Goal: Transaction & Acquisition: Purchase product/service

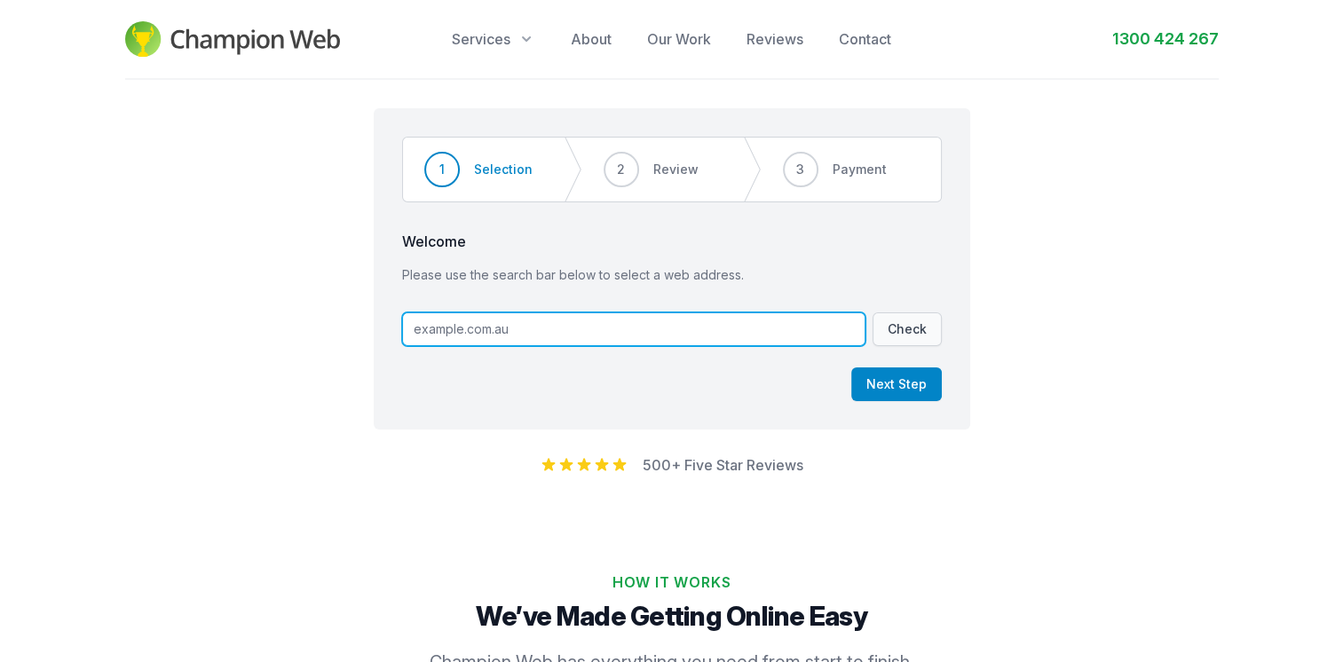
click at [561, 323] on input "text" at bounding box center [633, 330] width 463 height 34
type input "w"
type input "[DOMAIN_NAME]"
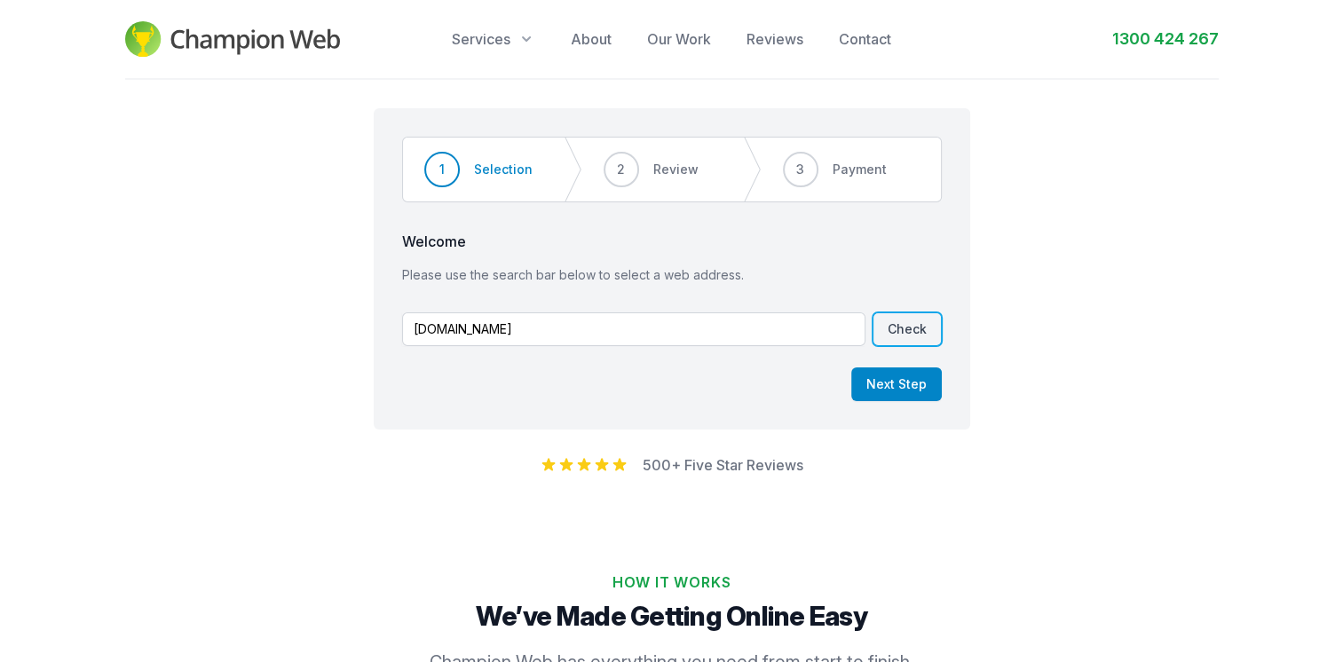
click at [881, 338] on button "Check" at bounding box center [907, 330] width 69 height 34
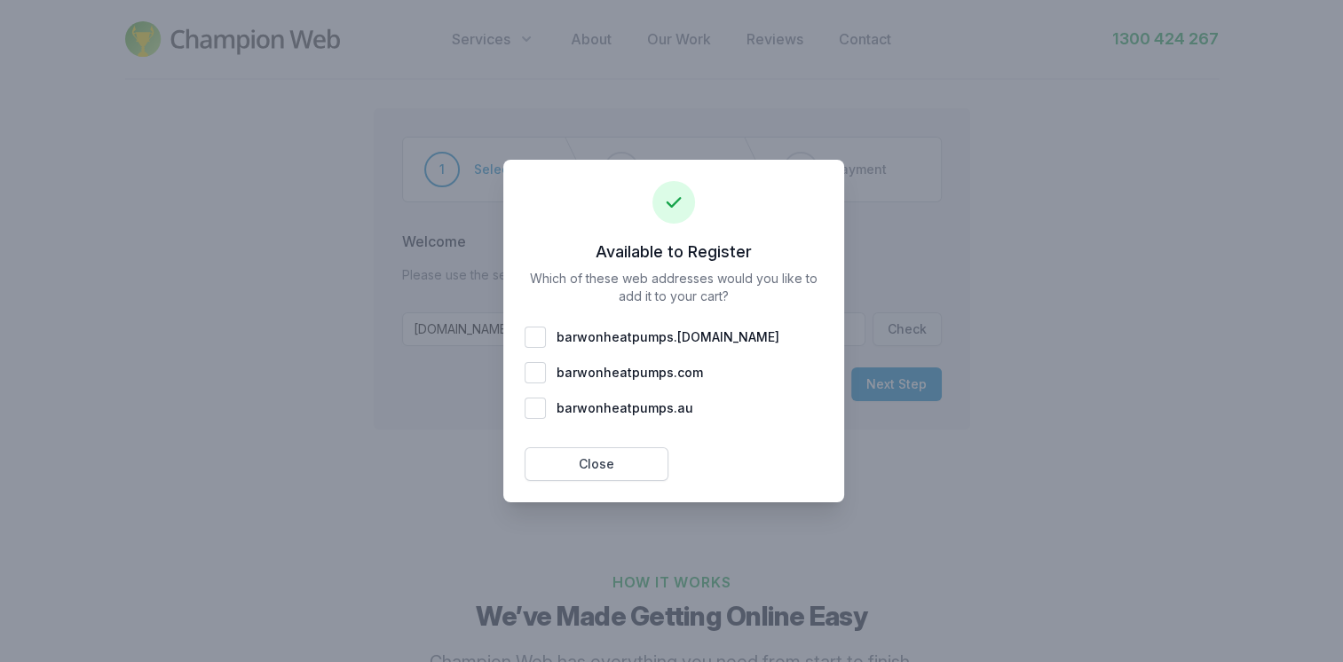
click at [699, 332] on span "barwonheatpumps . [DOMAIN_NAME]" at bounding box center [668, 337] width 223 height 18
checkbox input "true"
click at [732, 471] on button "Add 1 To Cart" at bounding box center [751, 464] width 144 height 34
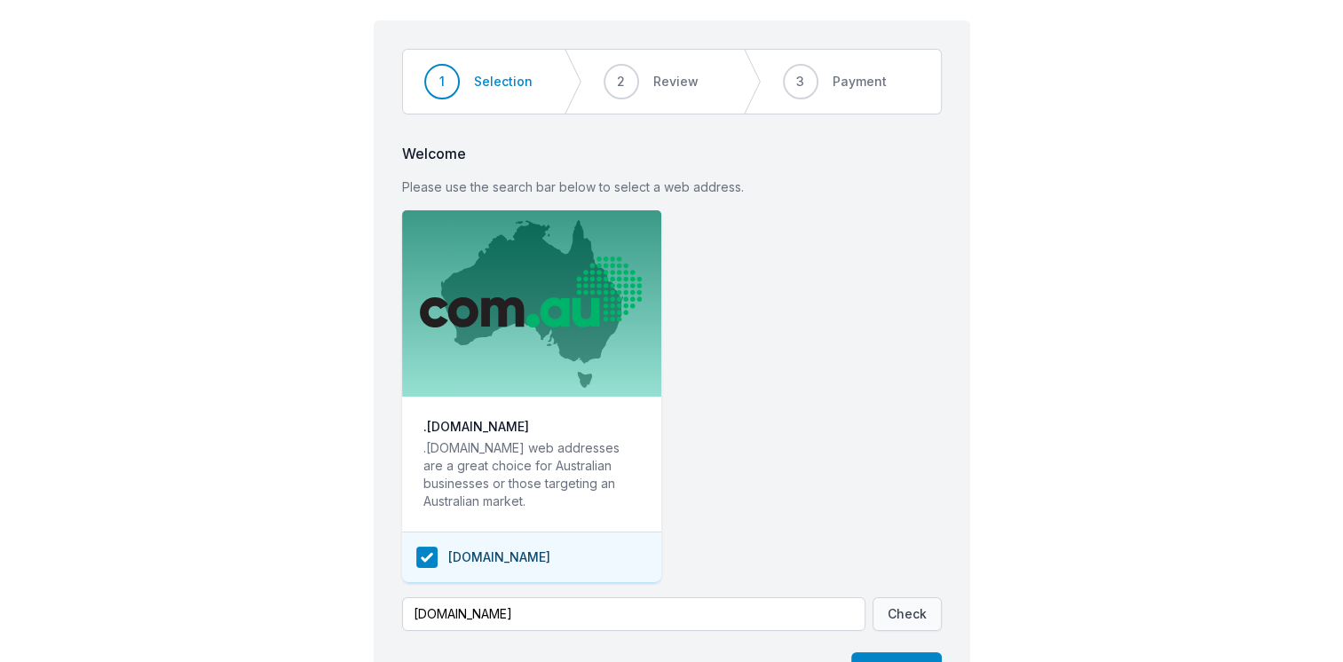
scroll to position [106, 0]
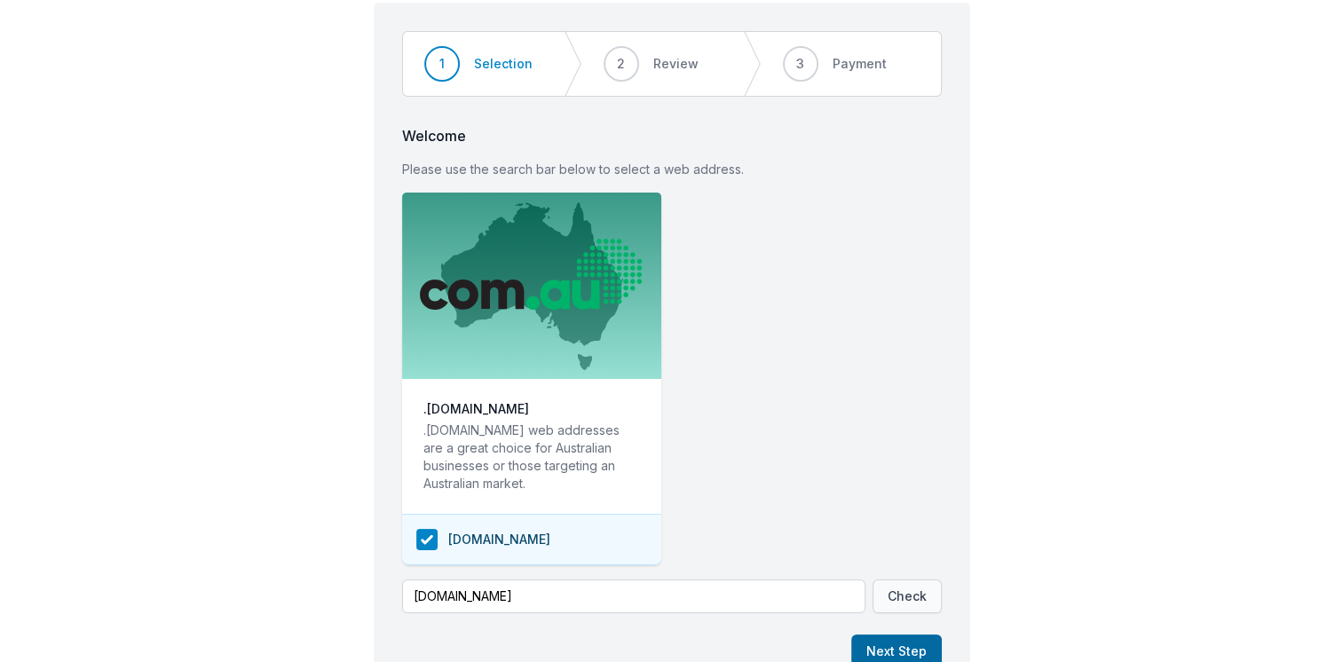
click at [895, 643] on button "Next Step" at bounding box center [896, 652] width 91 height 34
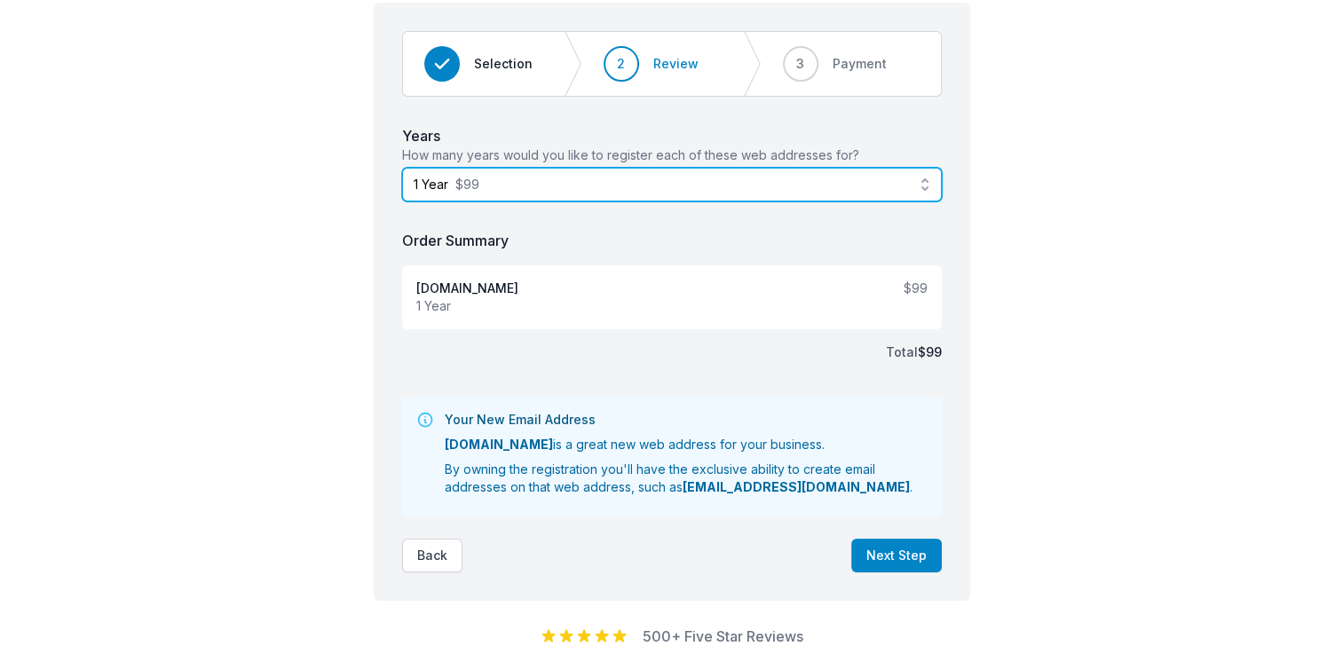
click at [810, 177] on span "1 Year $99" at bounding box center [660, 185] width 492 height 18
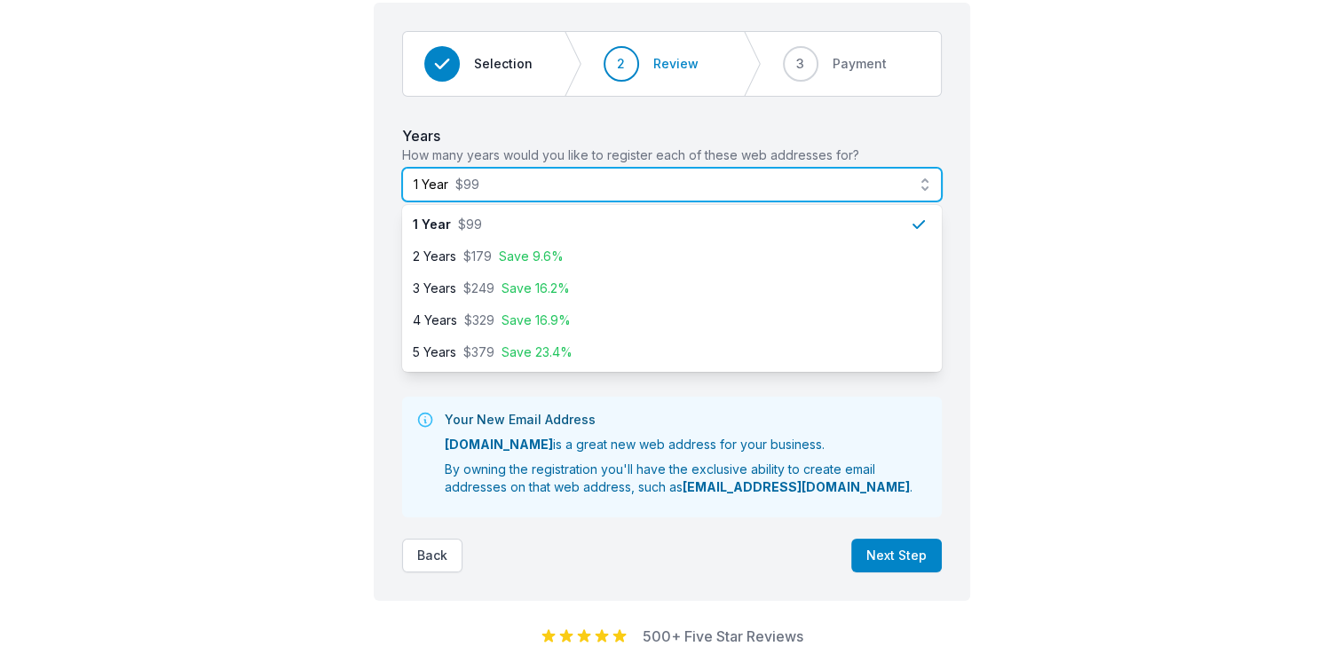
click at [810, 177] on span "1 Year $99" at bounding box center [660, 185] width 492 height 18
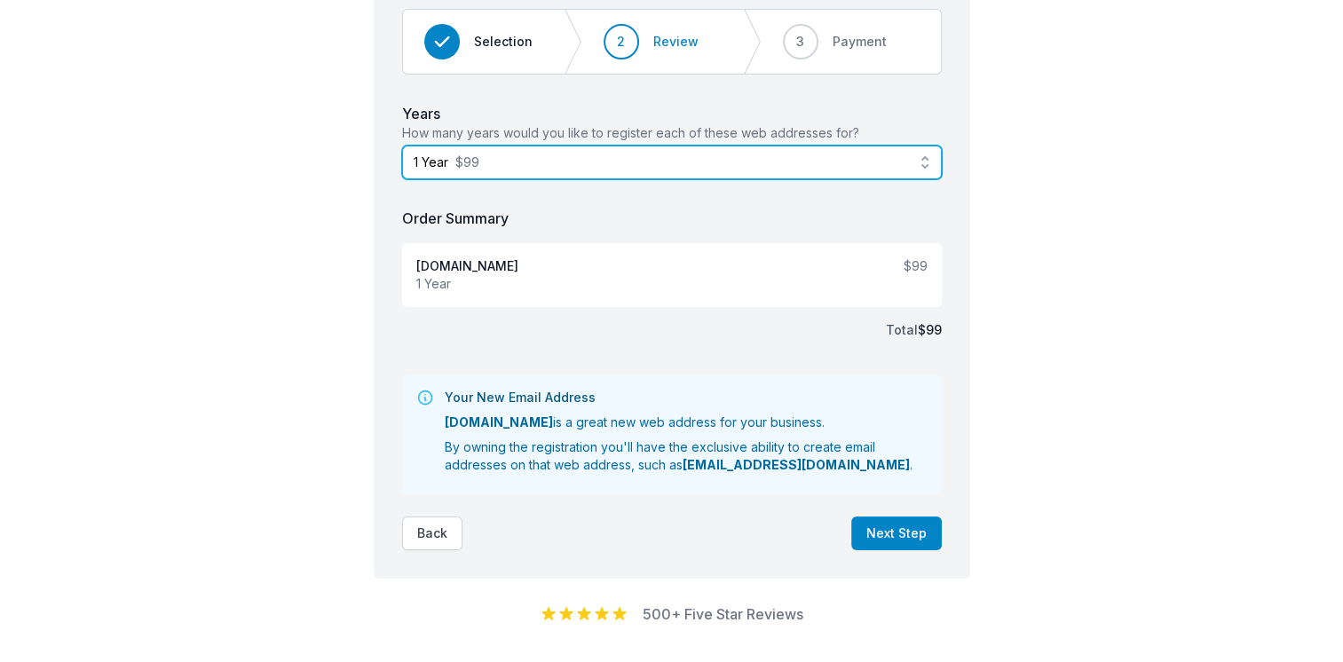
scroll to position [131, 0]
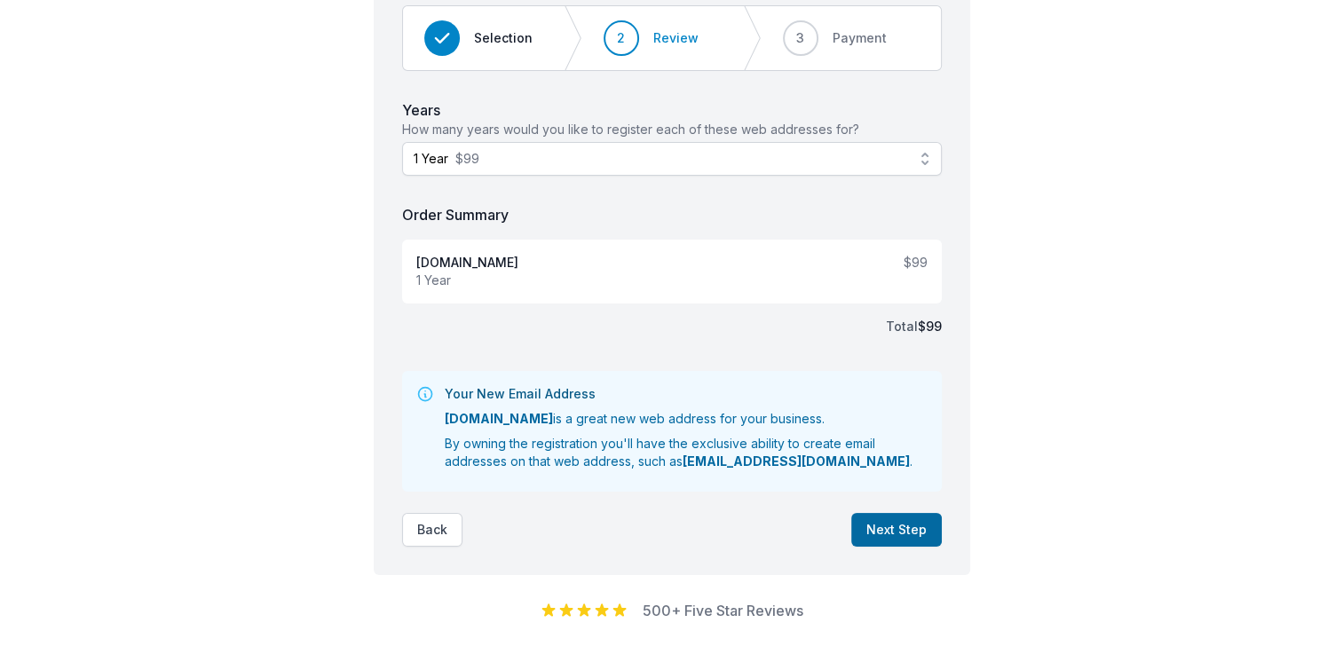
click at [895, 534] on button "Next Step" at bounding box center [896, 530] width 91 height 34
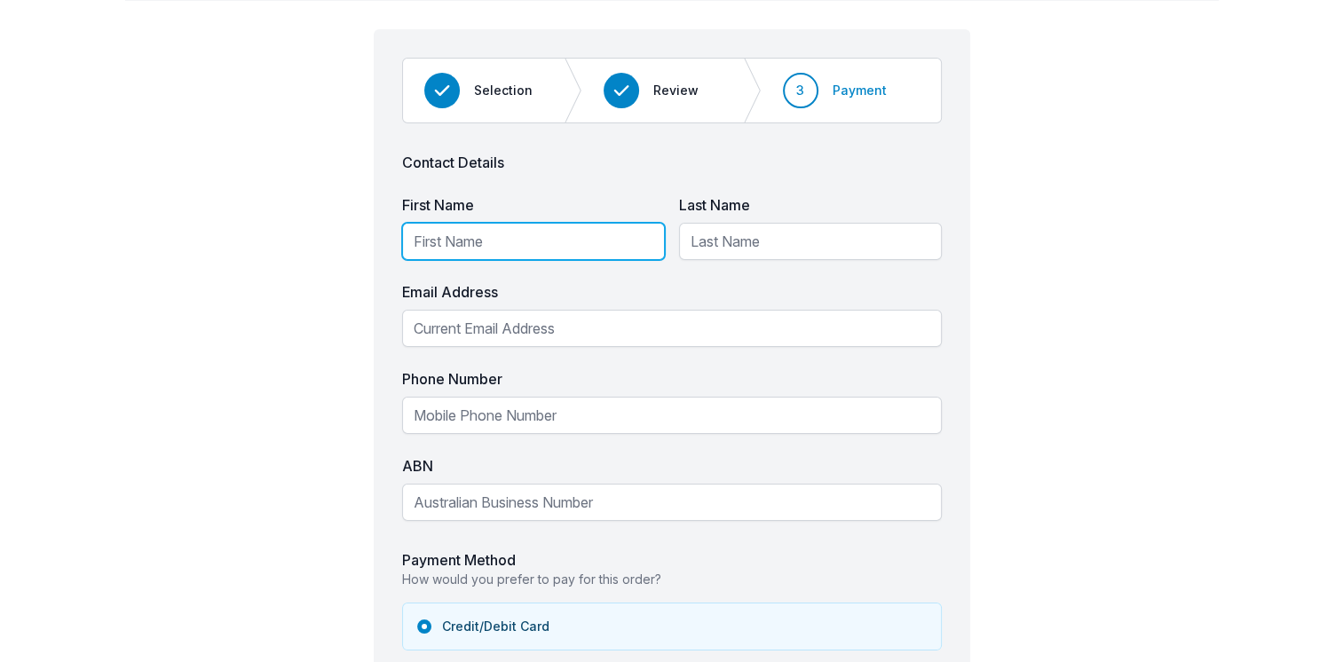
click at [596, 247] on input "First Name" at bounding box center [533, 241] width 263 height 37
type input "[PERSON_NAME]"
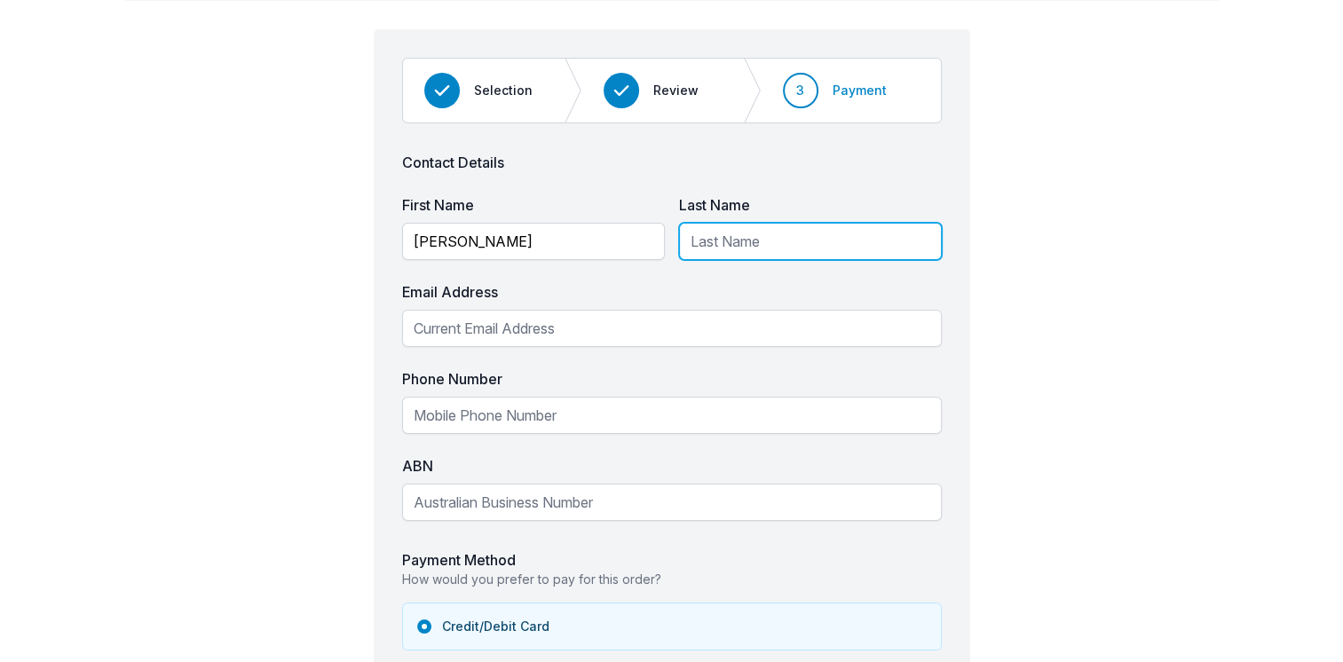
type input "[PERSON_NAME]"
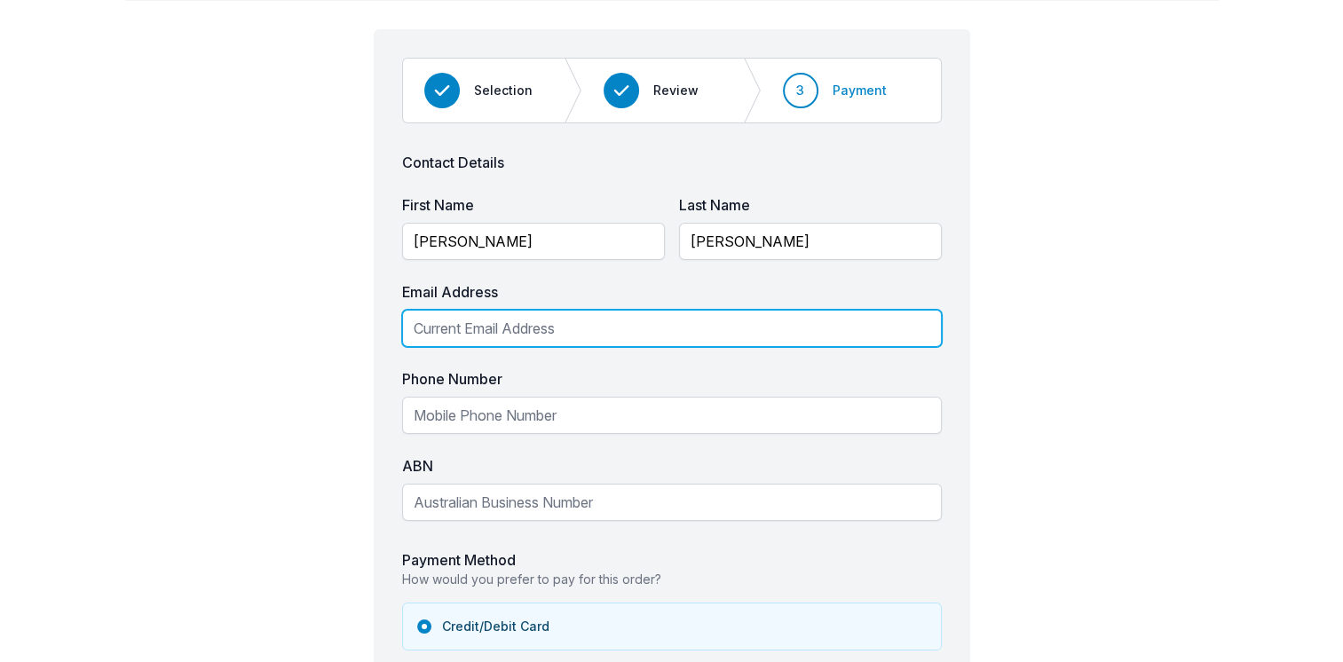
type input "[EMAIL_ADDRESS][DOMAIN_NAME]"
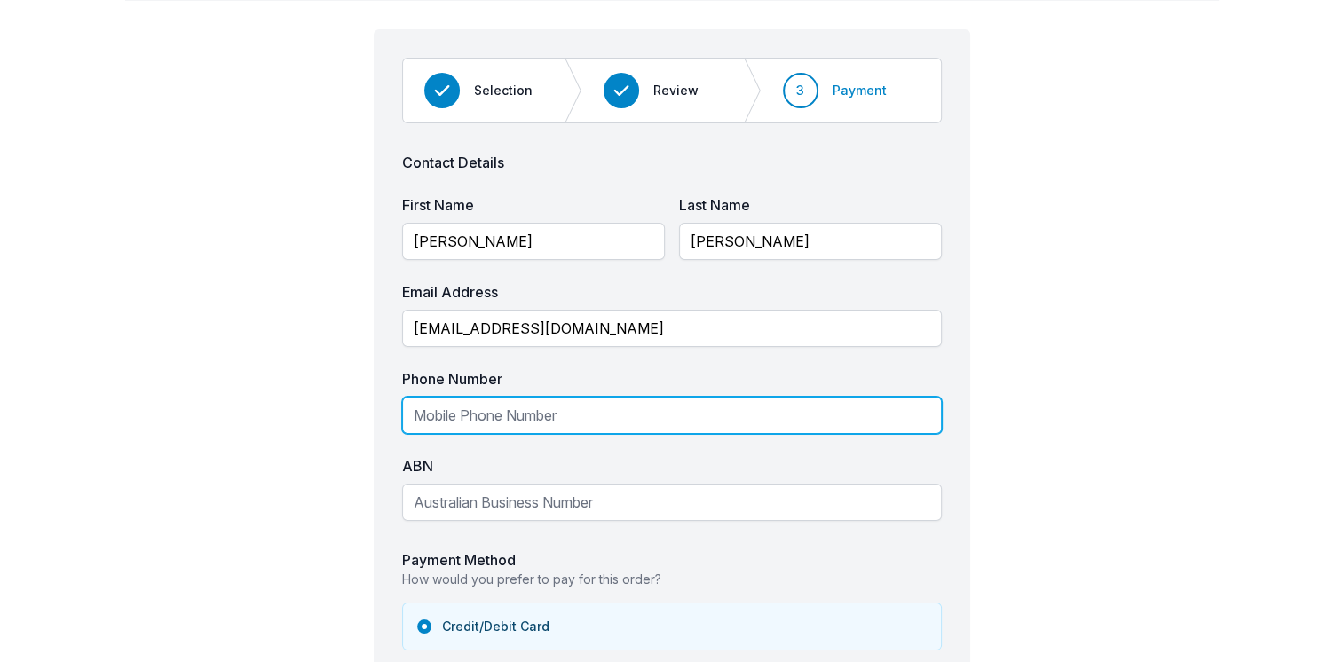
type input "[PHONE_NUMBER]"
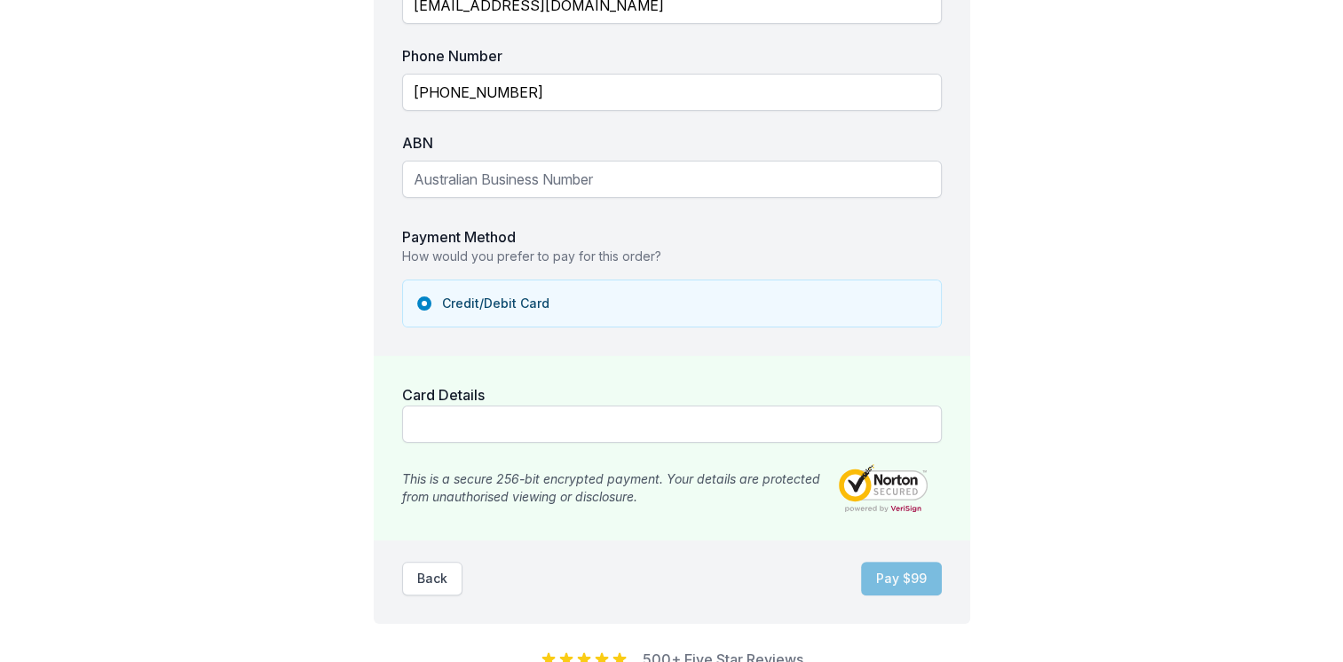
scroll to position [399, 0]
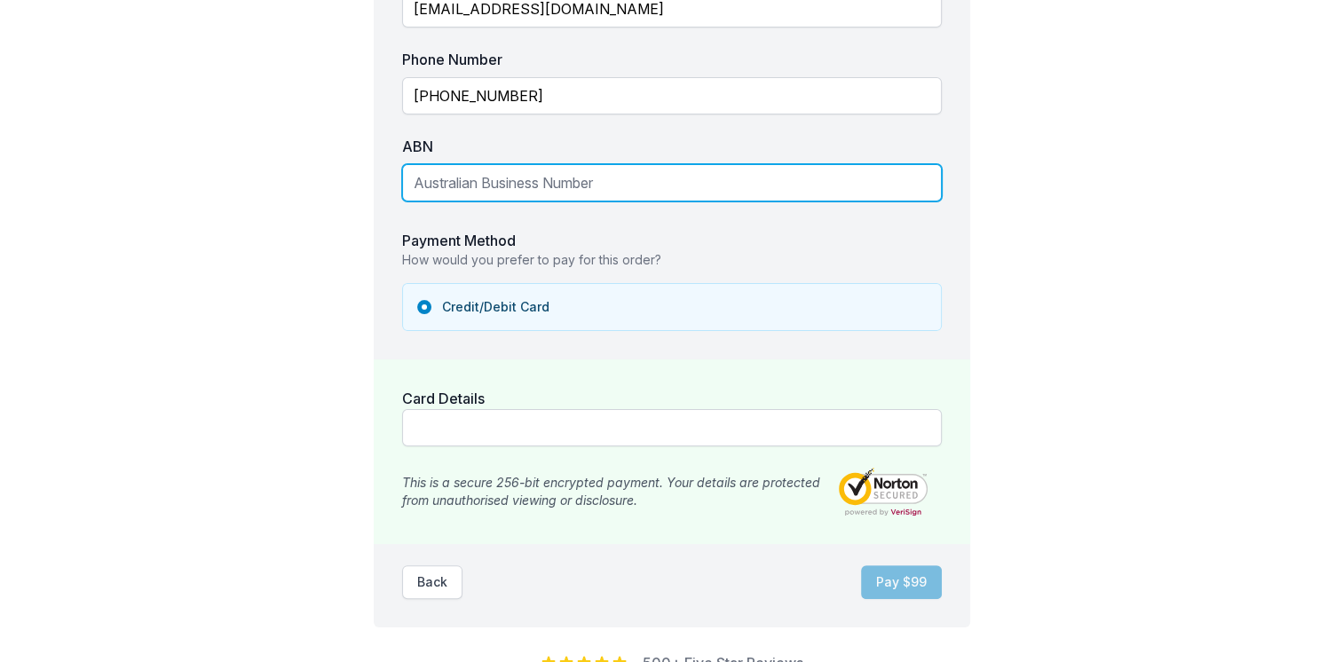
click at [886, 189] on input "ABN" at bounding box center [672, 182] width 540 height 37
